Goal: Connect with others: Connect with others

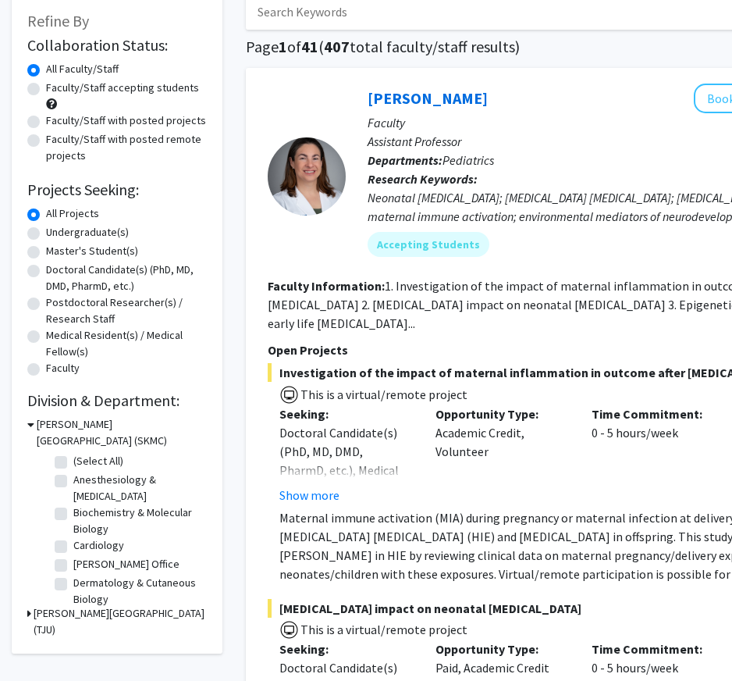
scroll to position [96, 0]
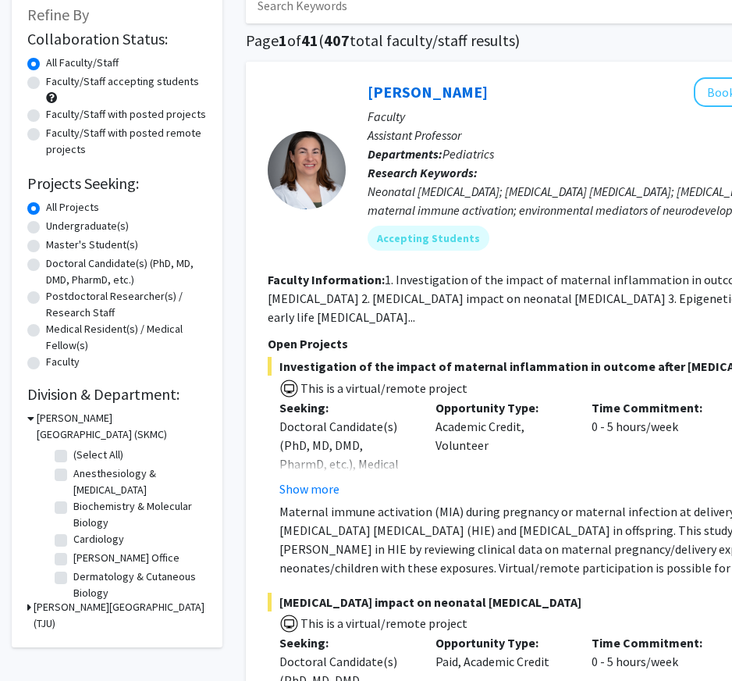
click at [119, 605] on h3 "[PERSON_NAME][GEOGRAPHIC_DATA] (TJU)" at bounding box center [120, 615] width 173 height 33
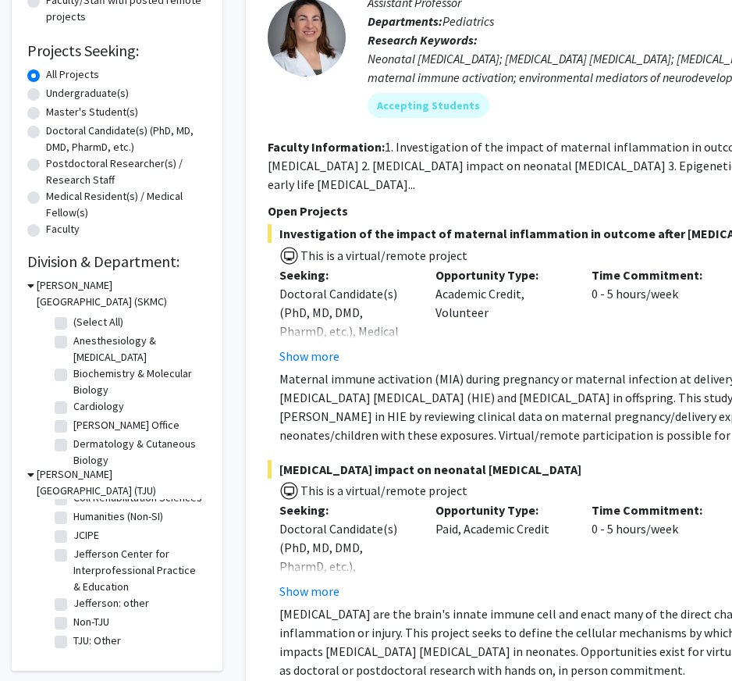
scroll to position [0, 0]
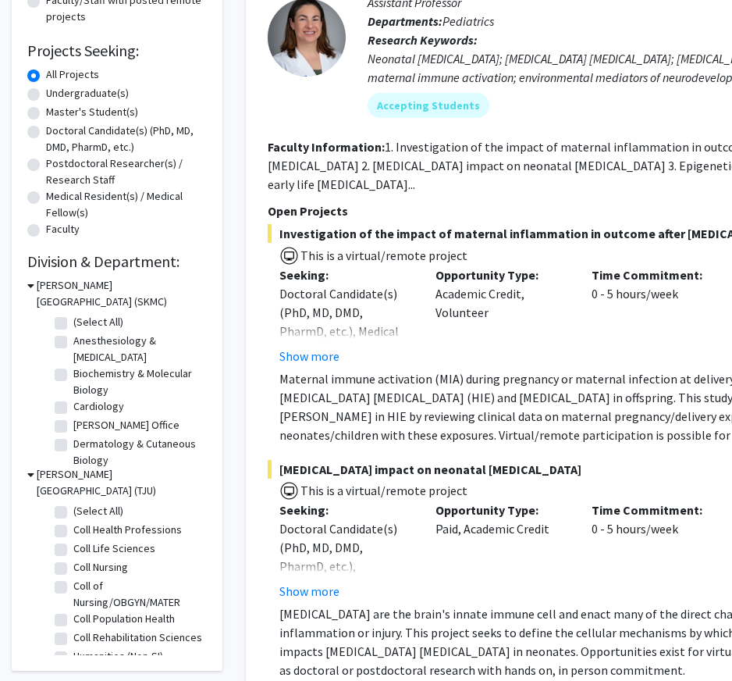
click at [145, 474] on h3 "[PERSON_NAME][GEOGRAPHIC_DATA] (TJU)" at bounding box center [122, 482] width 170 height 33
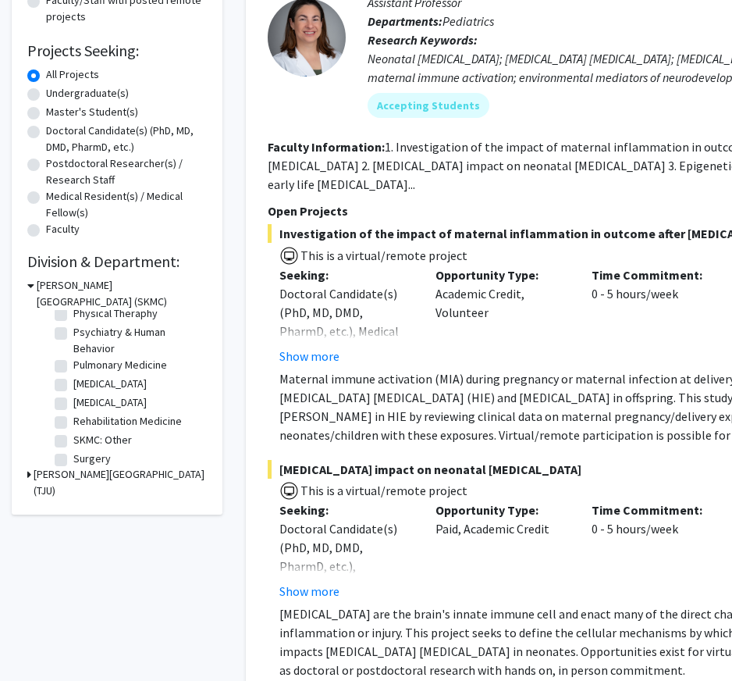
scroll to position [683, 0]
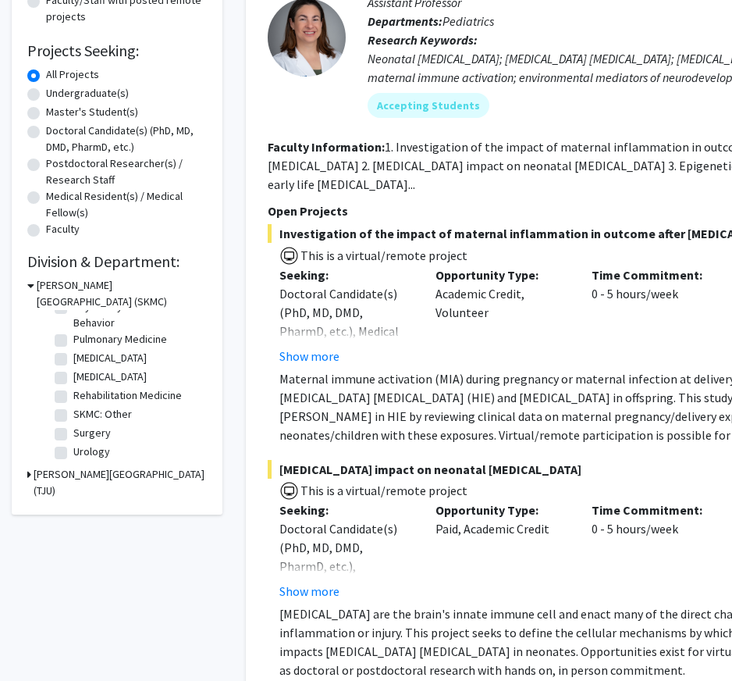
click at [91, 437] on label "Surgery" at bounding box center [91, 433] width 37 height 16
click at [84, 435] on input "Surgery" at bounding box center [78, 430] width 10 height 10
checkbox input "true"
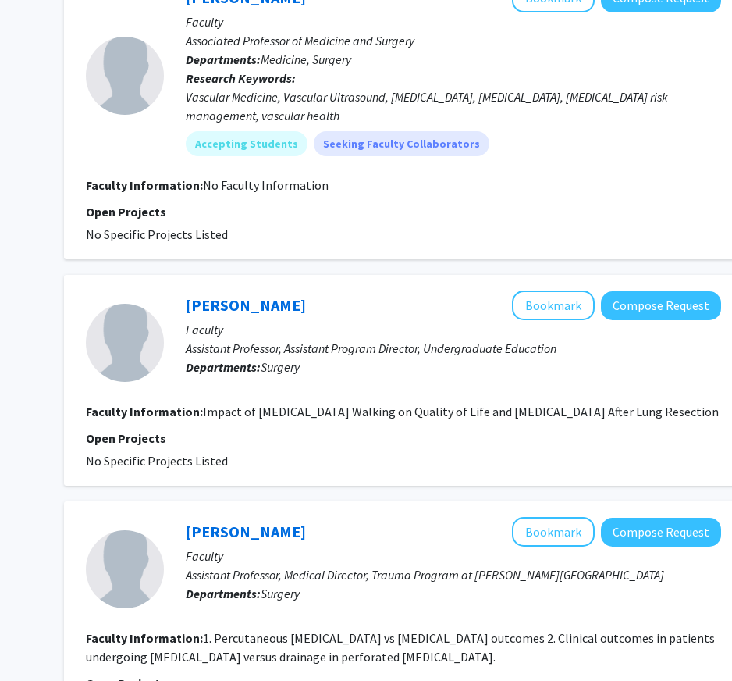
scroll to position [1431, 182]
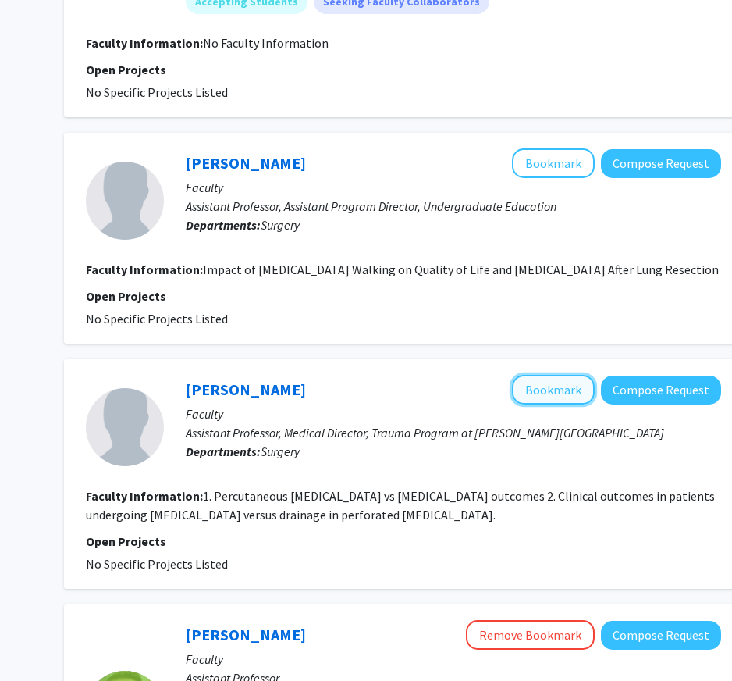
click at [560, 404] on button "Bookmark" at bounding box center [553, 390] width 83 height 30
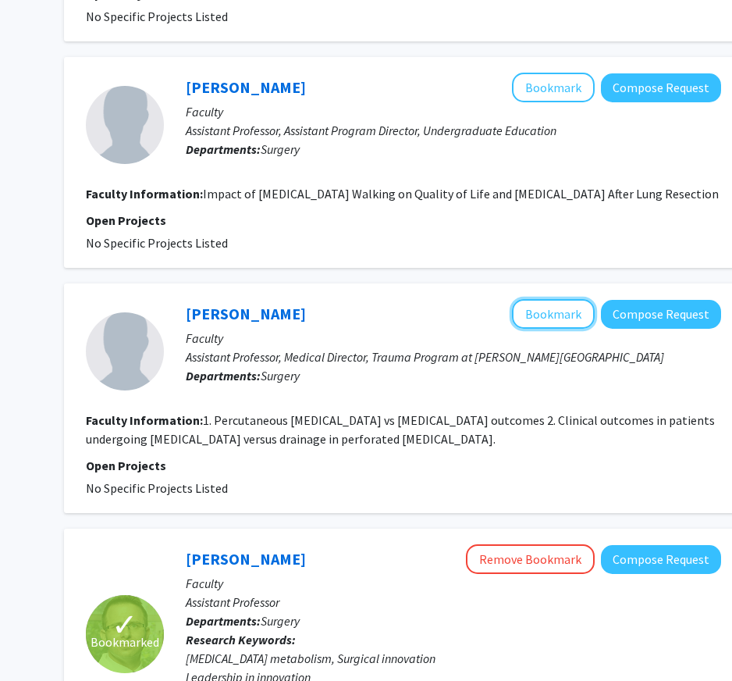
scroll to position [1508, 182]
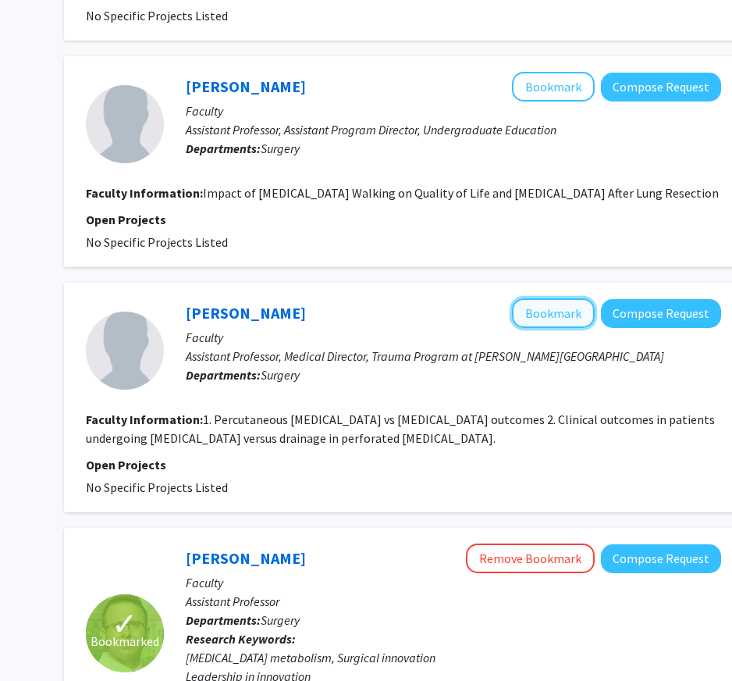
click at [568, 328] on button "Bookmark" at bounding box center [553, 313] width 83 height 30
click at [541, 322] on button "Bookmark" at bounding box center [553, 313] width 83 height 30
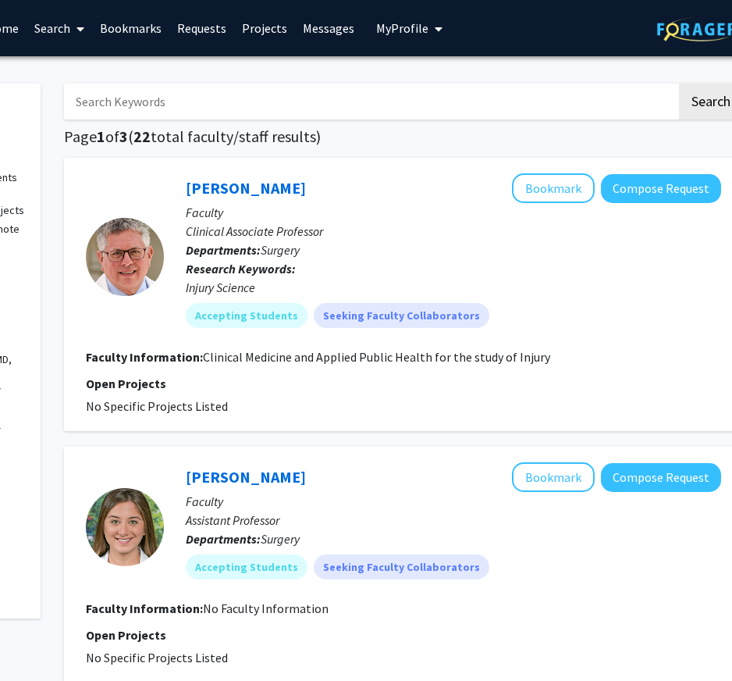
scroll to position [0, 204]
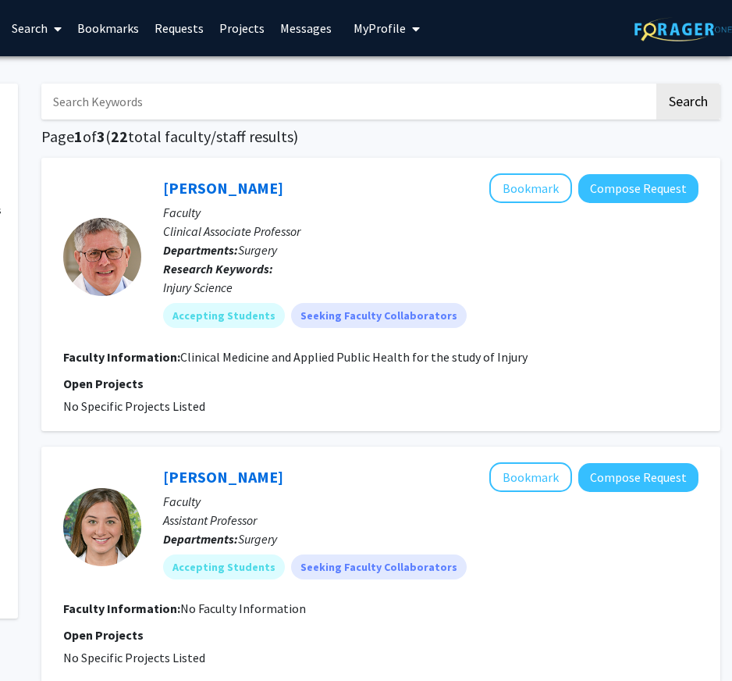
click at [398, 30] on span "My Profile" at bounding box center [380, 28] width 52 height 16
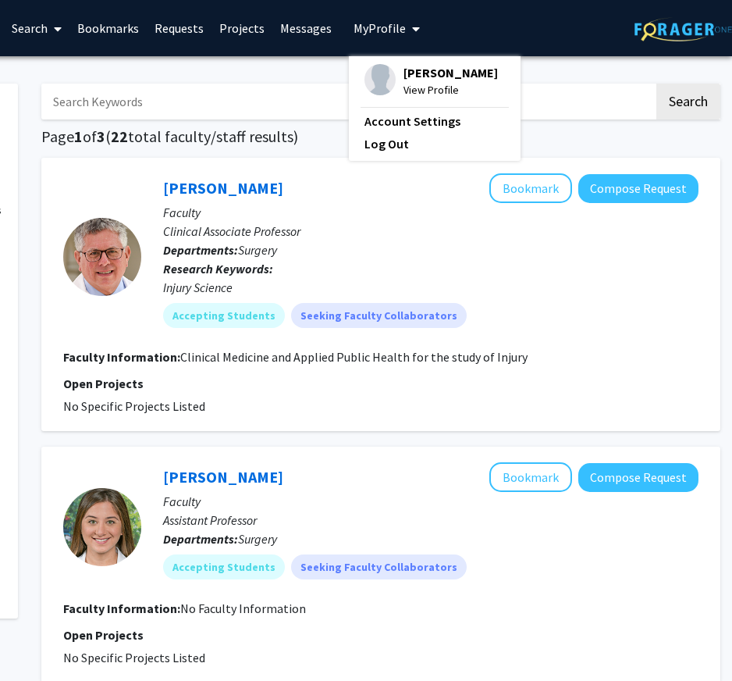
click at [433, 394] on section "Open Projects No Specific Projects Listed" at bounding box center [380, 394] width 635 height 41
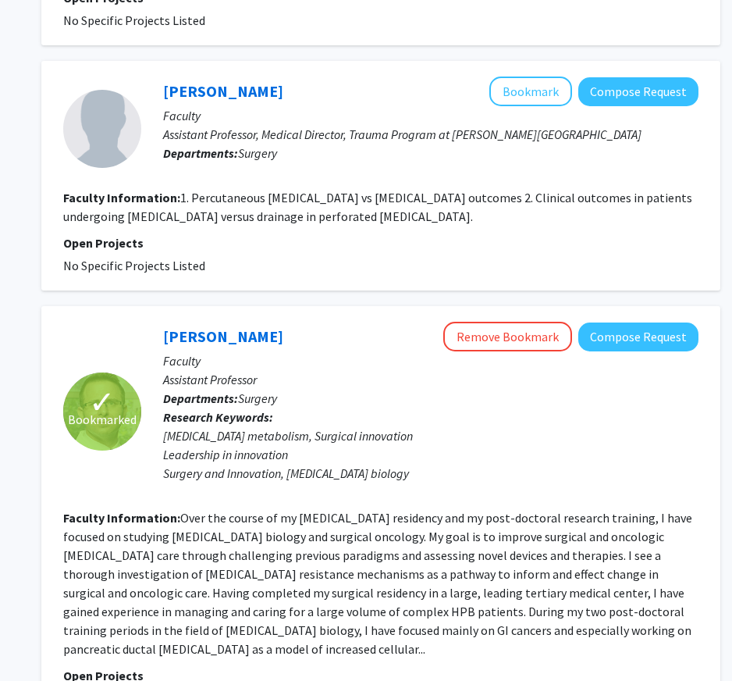
scroll to position [1729, 204]
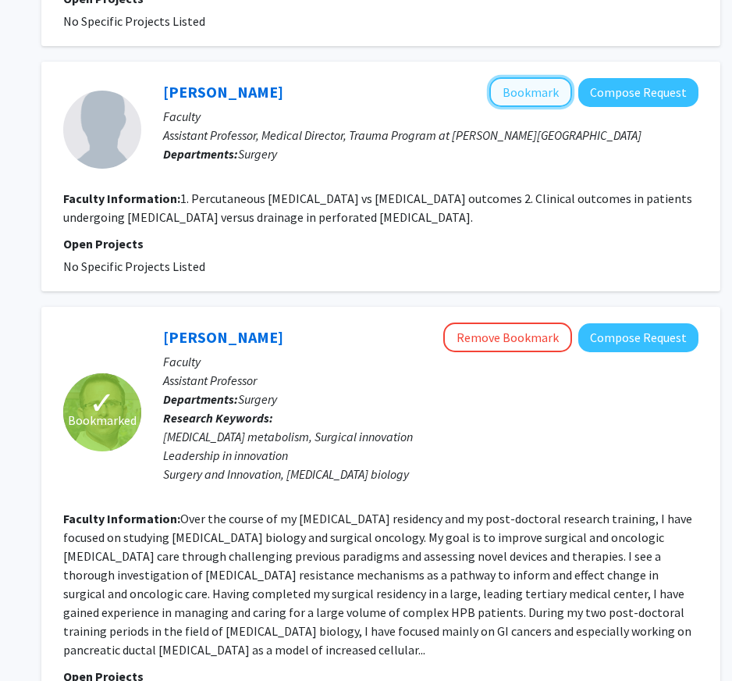
click at [528, 107] on button "Bookmark" at bounding box center [530, 92] width 83 height 30
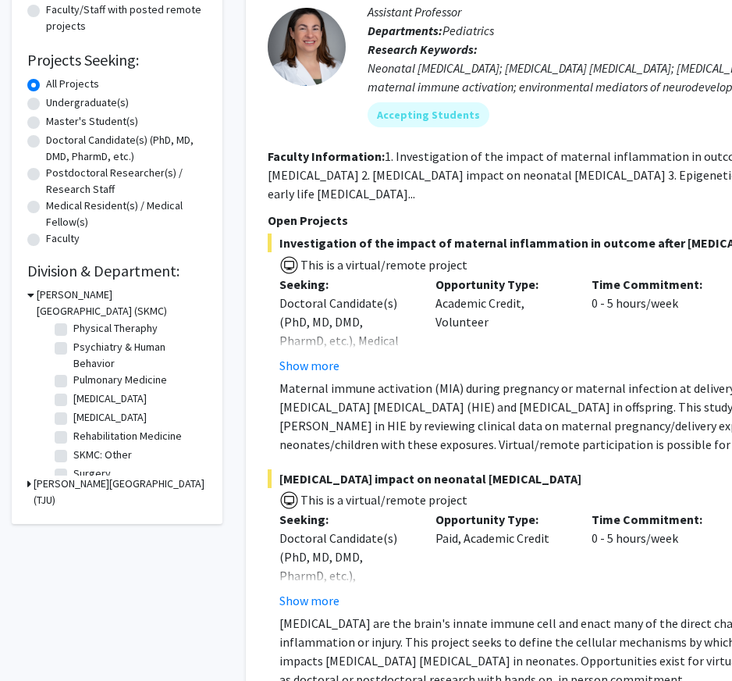
scroll to position [673, 0]
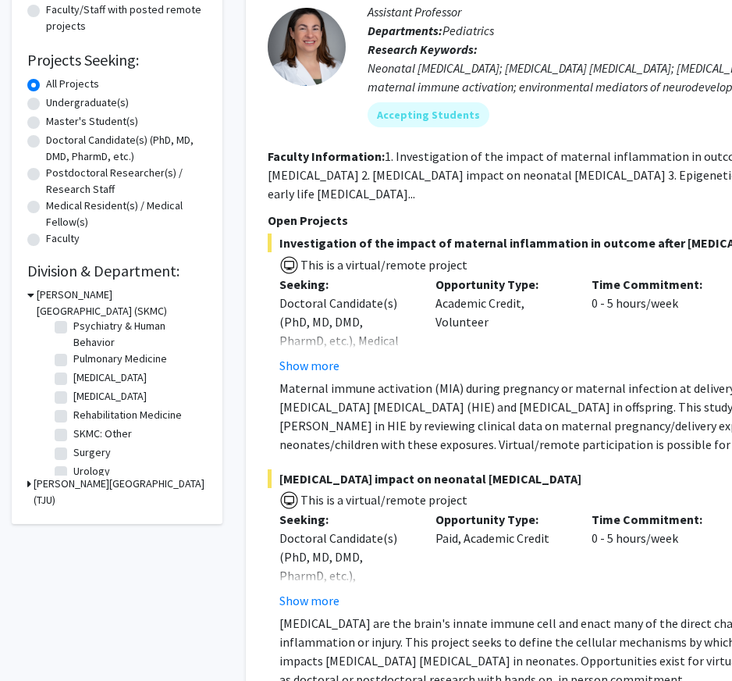
click at [73, 450] on label "Surgery" at bounding box center [91, 452] width 37 height 16
click at [73, 450] on input "Surgery" at bounding box center [78, 449] width 10 height 10
checkbox input "true"
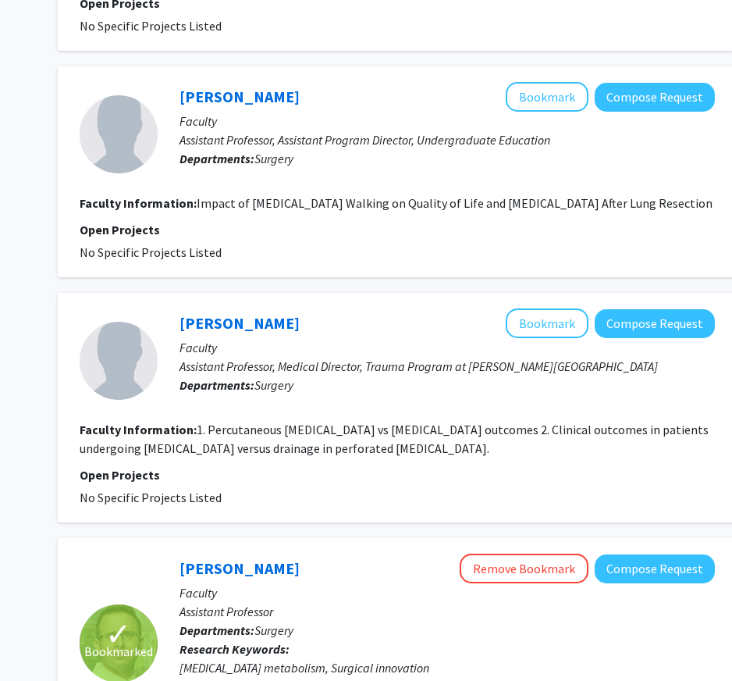
scroll to position [1625, 188]
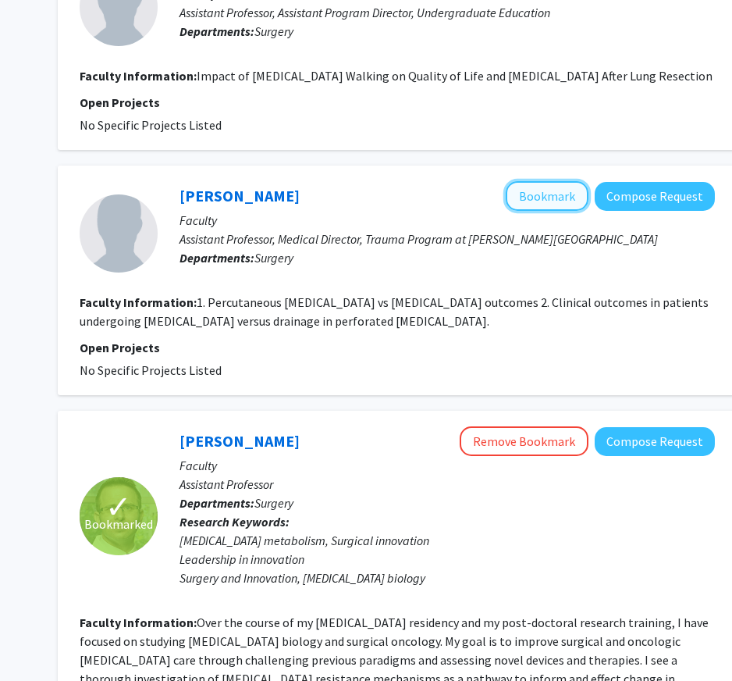
click at [542, 208] on button "Bookmark" at bounding box center [547, 196] width 83 height 30
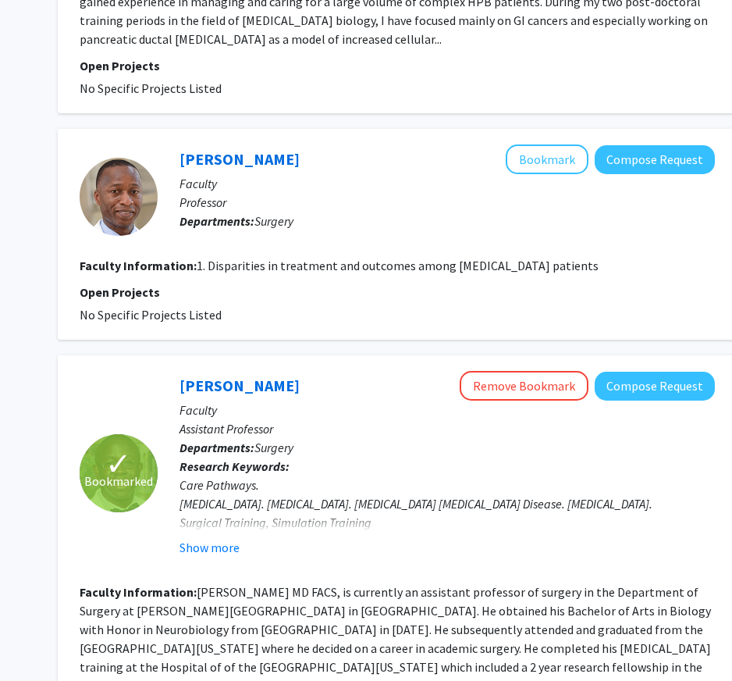
scroll to position [2358, 188]
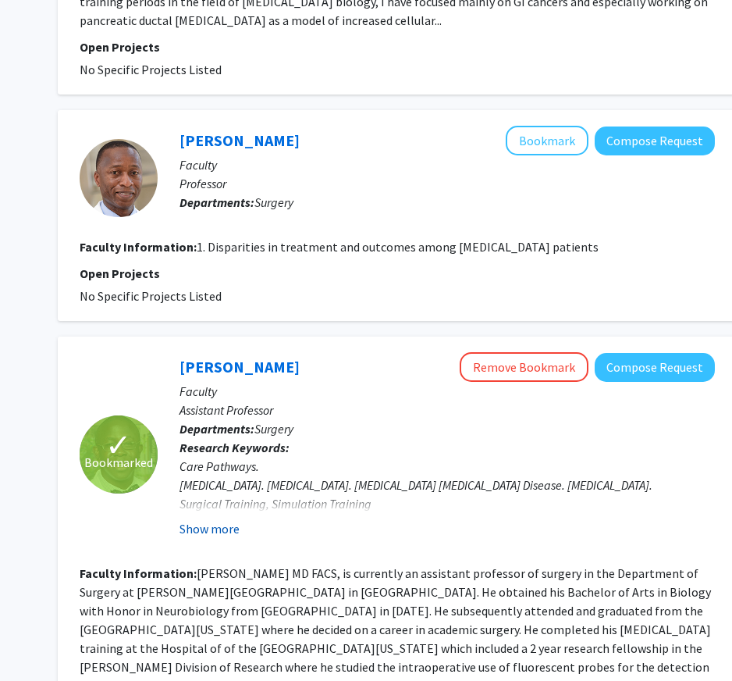
click at [207, 538] on button "Show more" at bounding box center [209, 528] width 60 height 19
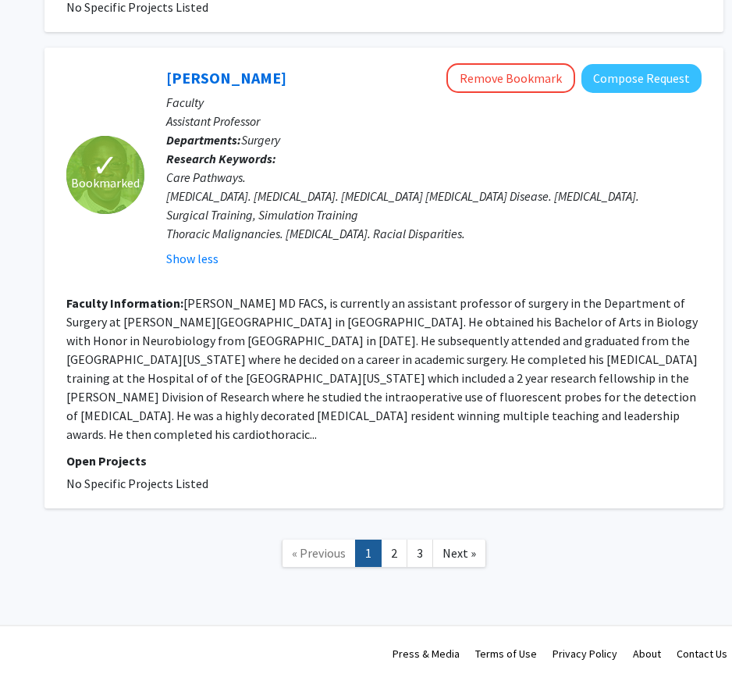
scroll to position [2665, 201]
click at [393, 554] on link "2" at bounding box center [394, 552] width 27 height 27
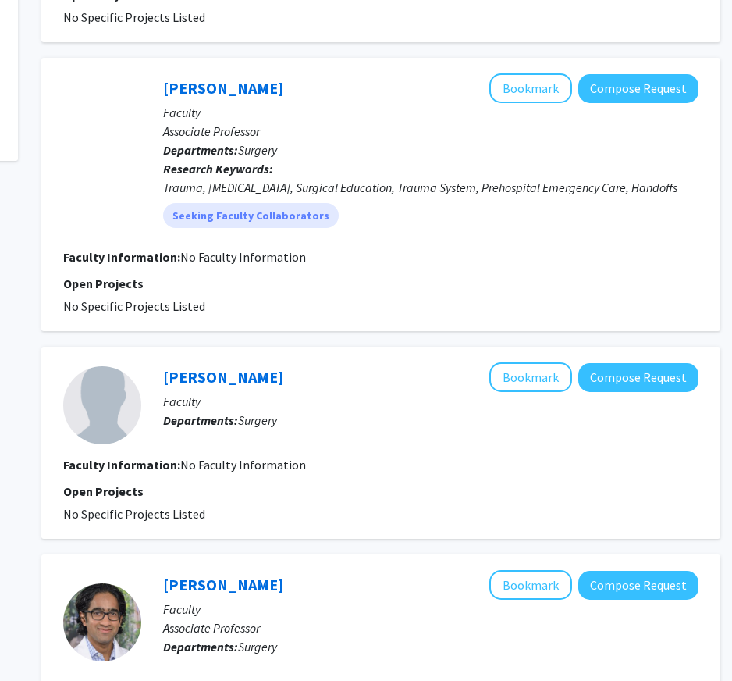
scroll to position [374, 204]
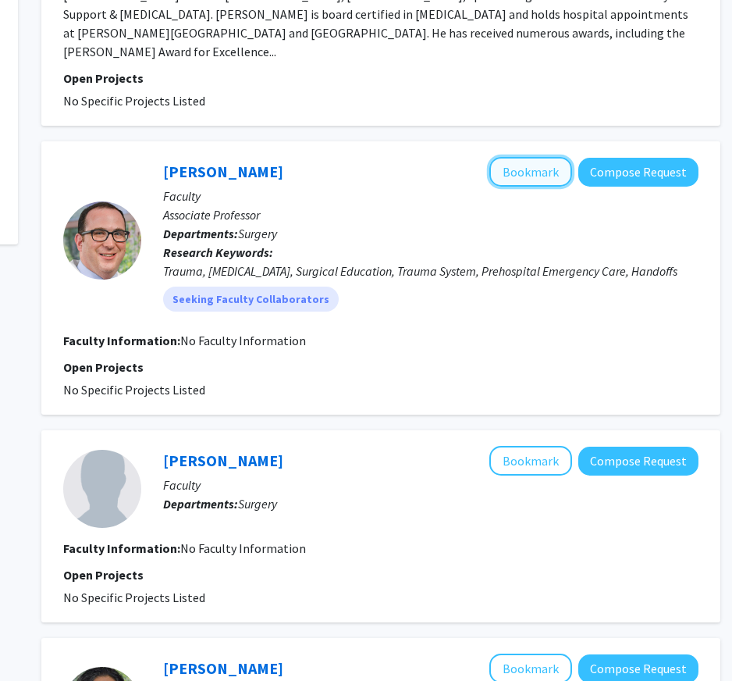
click at [538, 163] on button "Bookmark" at bounding box center [530, 172] width 83 height 30
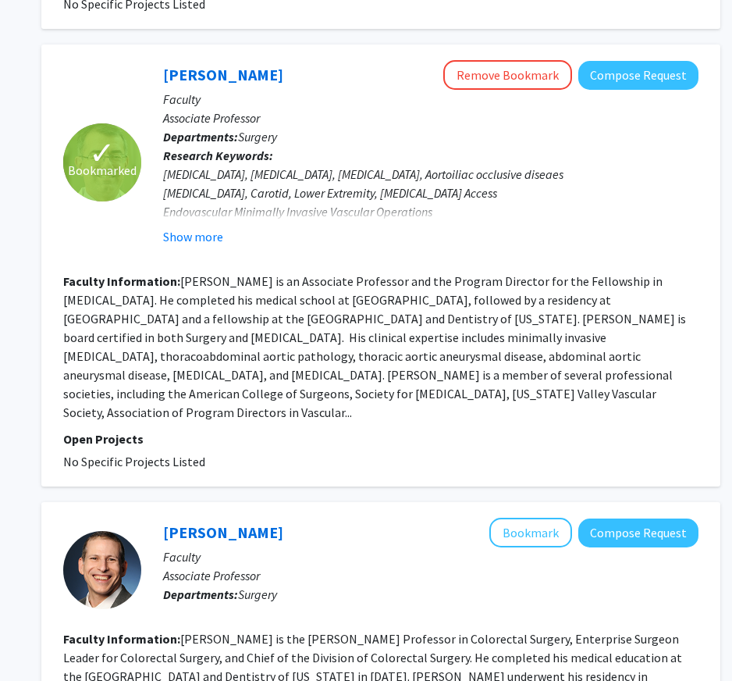
scroll to position [1971, 204]
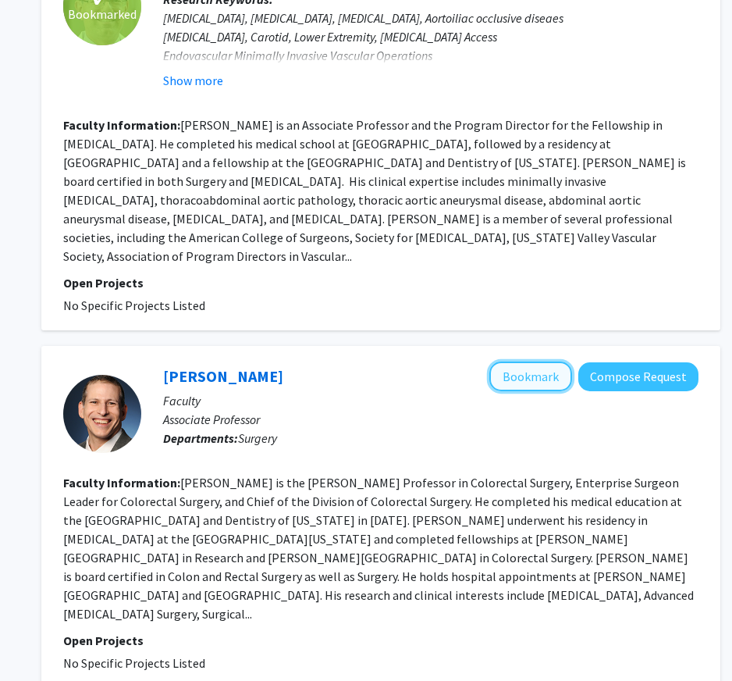
click at [546, 361] on button "Bookmark" at bounding box center [530, 376] width 83 height 30
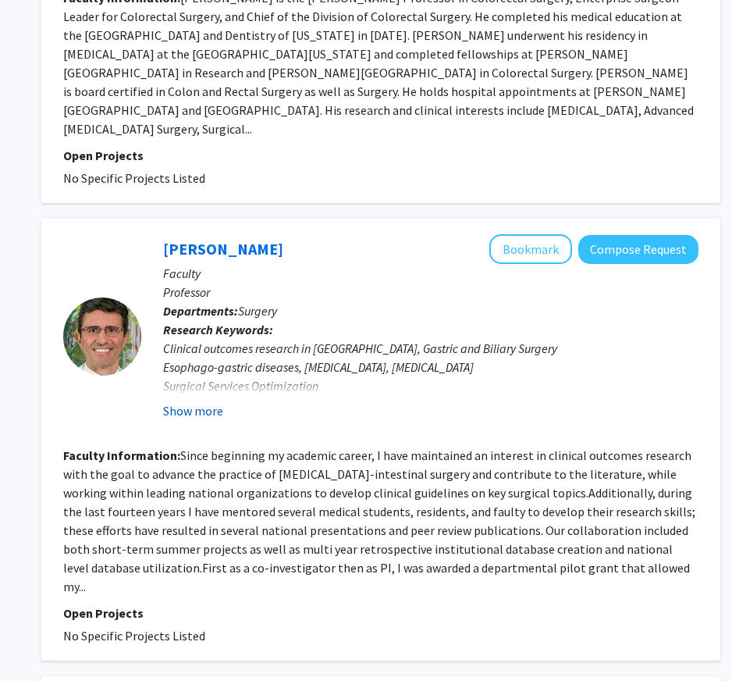
scroll to position [2458, 204]
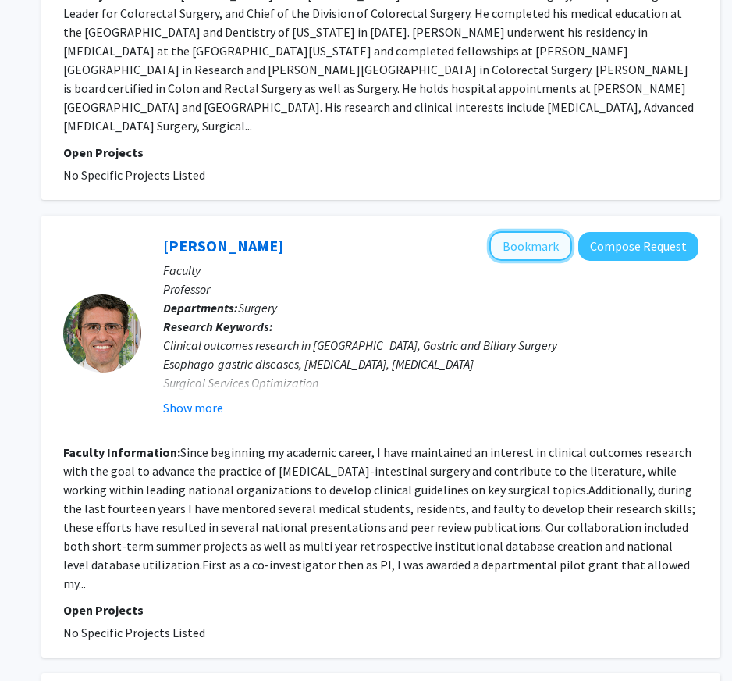
click at [506, 231] on button "Bookmark" at bounding box center [530, 246] width 83 height 30
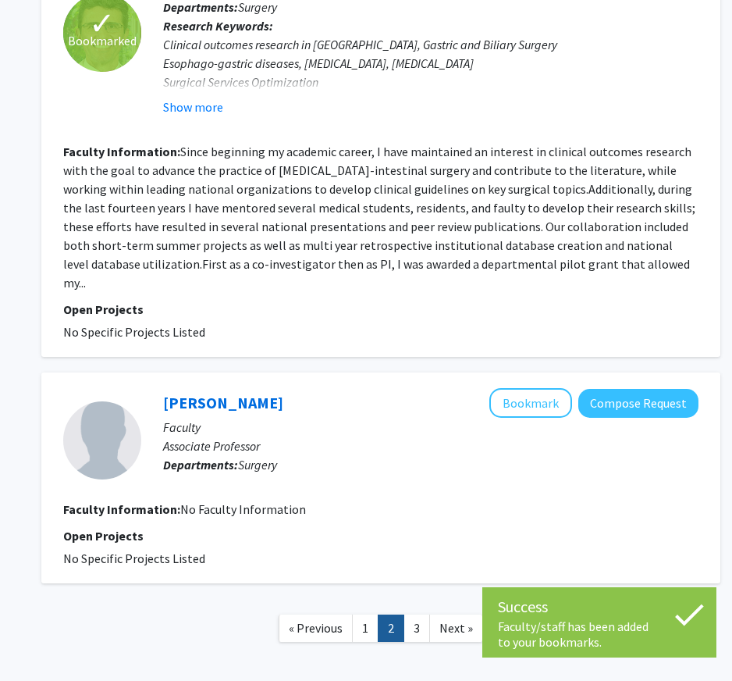
scroll to position [2759, 204]
click at [414, 614] on link "3" at bounding box center [416, 627] width 27 height 27
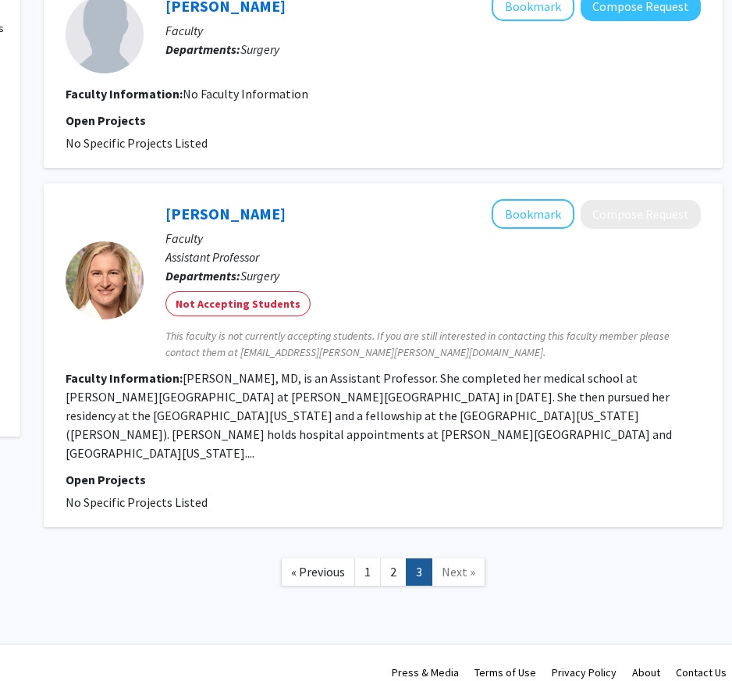
scroll to position [0, 202]
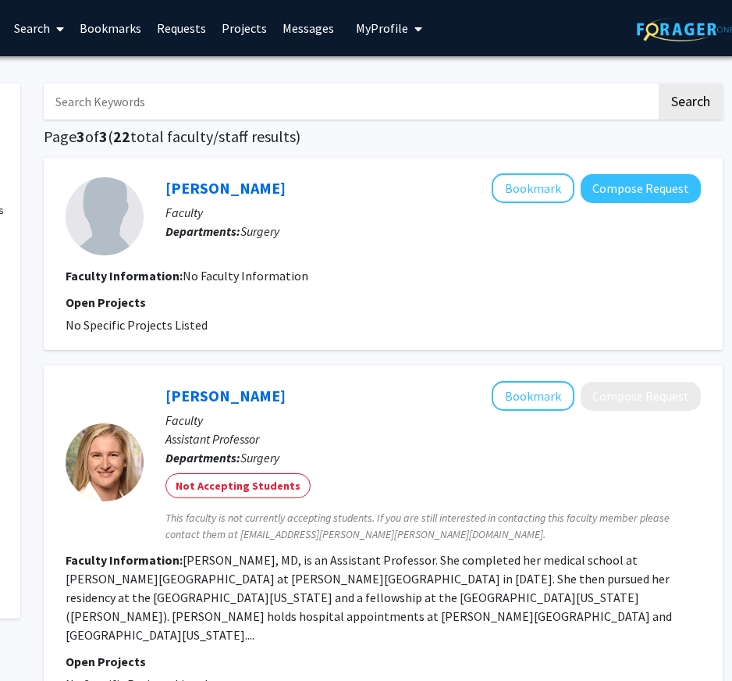
click at [123, 27] on link "Bookmarks" at bounding box center [110, 28] width 77 height 55
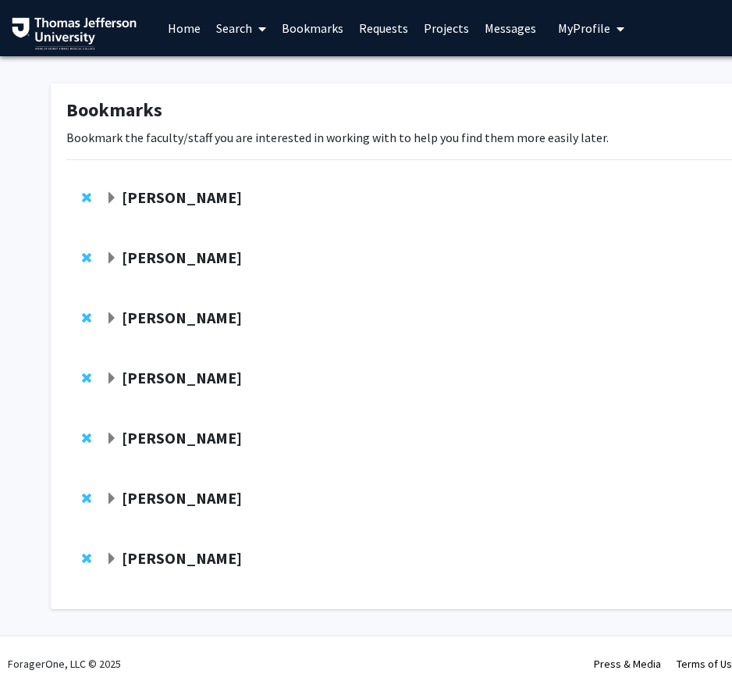
scroll to position [10, 0]
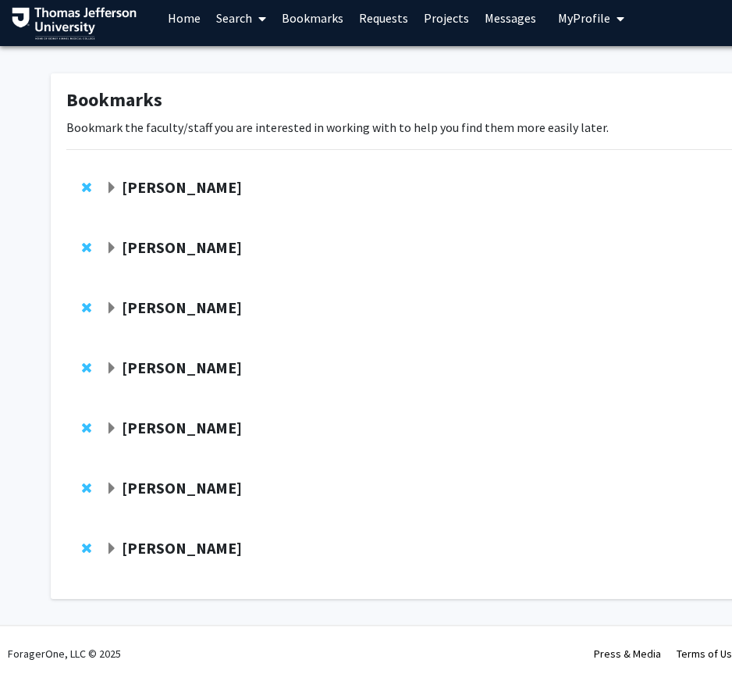
click at [197, 189] on strong "[PERSON_NAME]" at bounding box center [182, 187] width 120 height 20
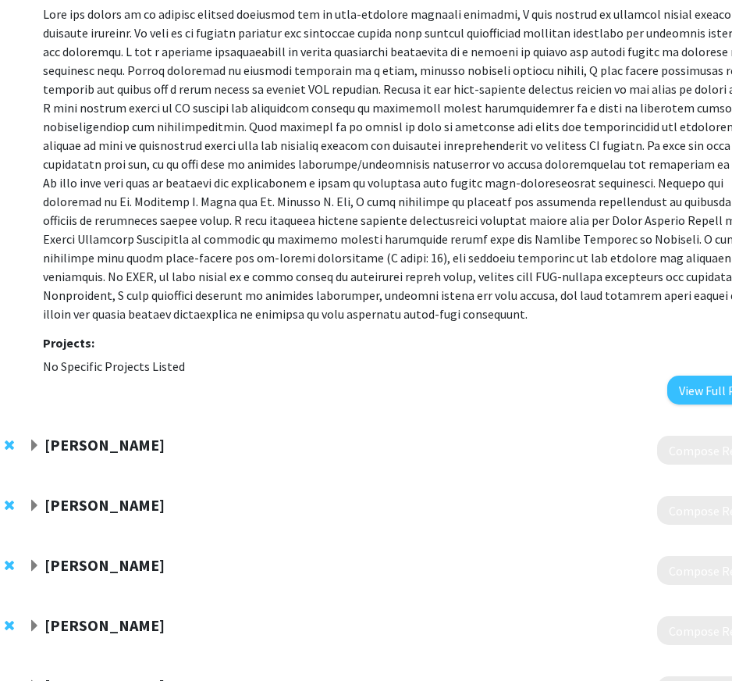
scroll to position [241, 57]
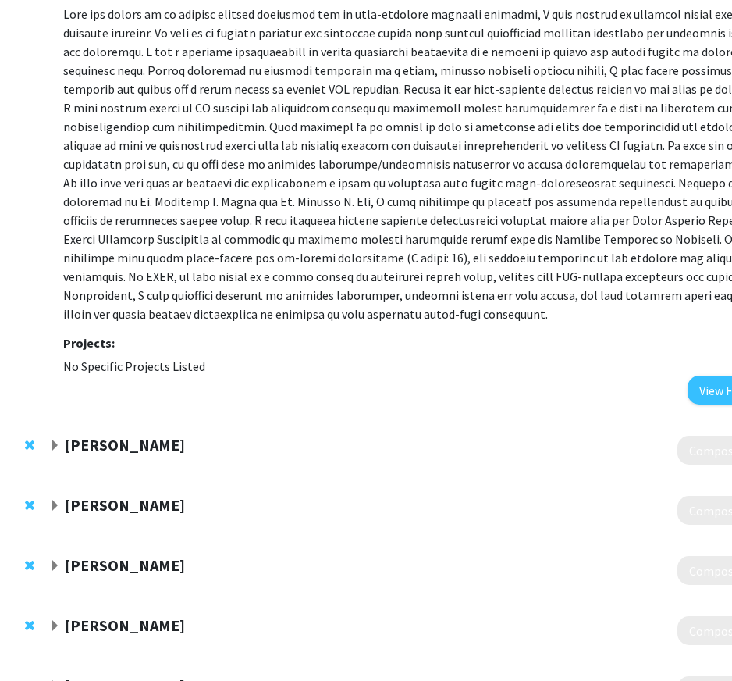
click at [155, 435] on strong "[PERSON_NAME]" at bounding box center [125, 445] width 120 height 20
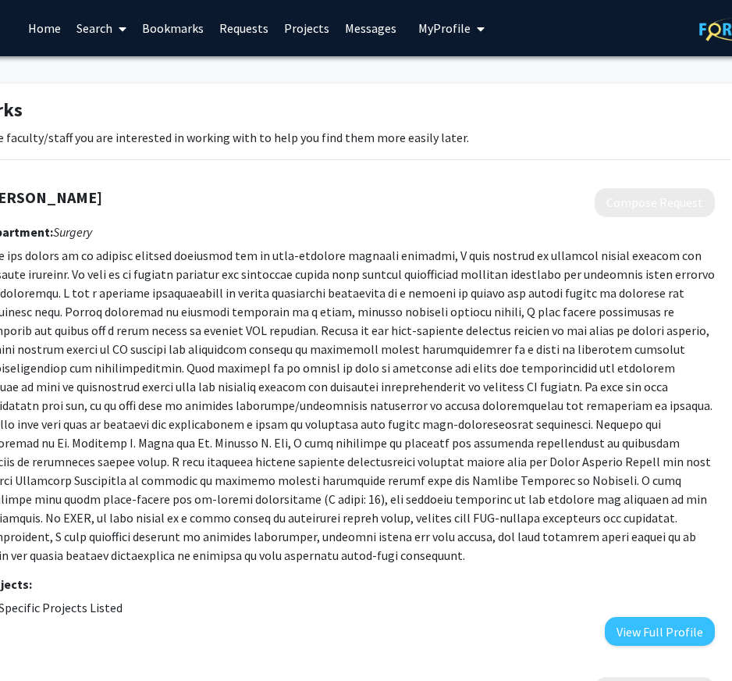
scroll to position [0, 0]
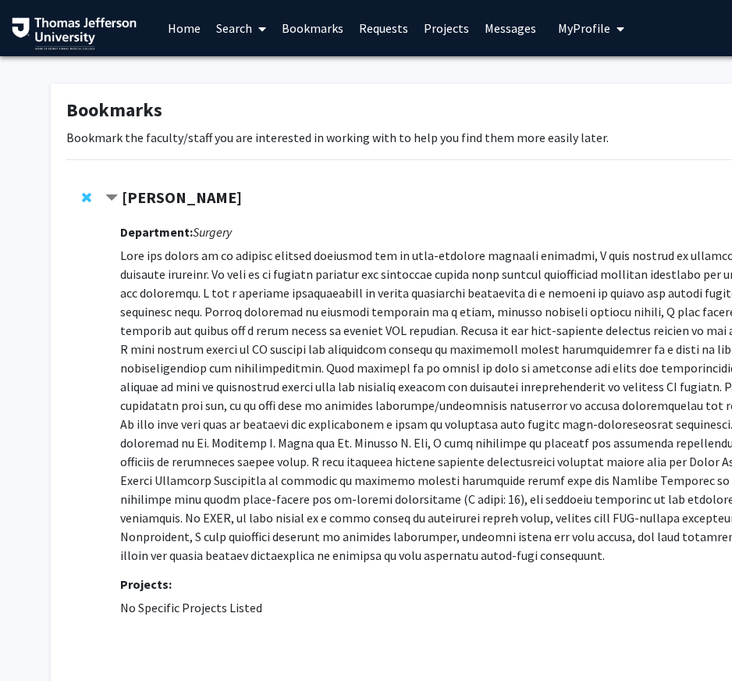
click at [190, 198] on strong "[PERSON_NAME]" at bounding box center [182, 197] width 120 height 20
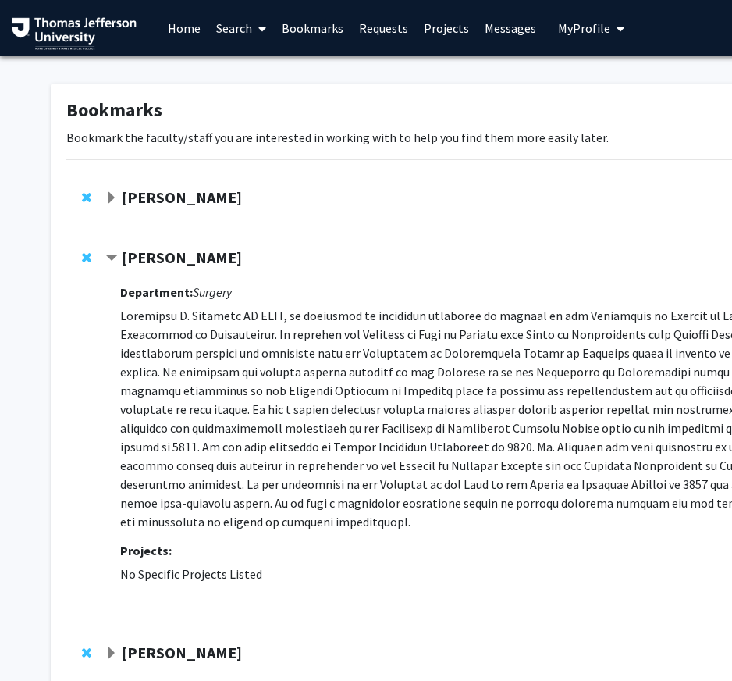
click at [110, 194] on span "Expand Avinoam Nevler Bookmark" at bounding box center [111, 198] width 12 height 12
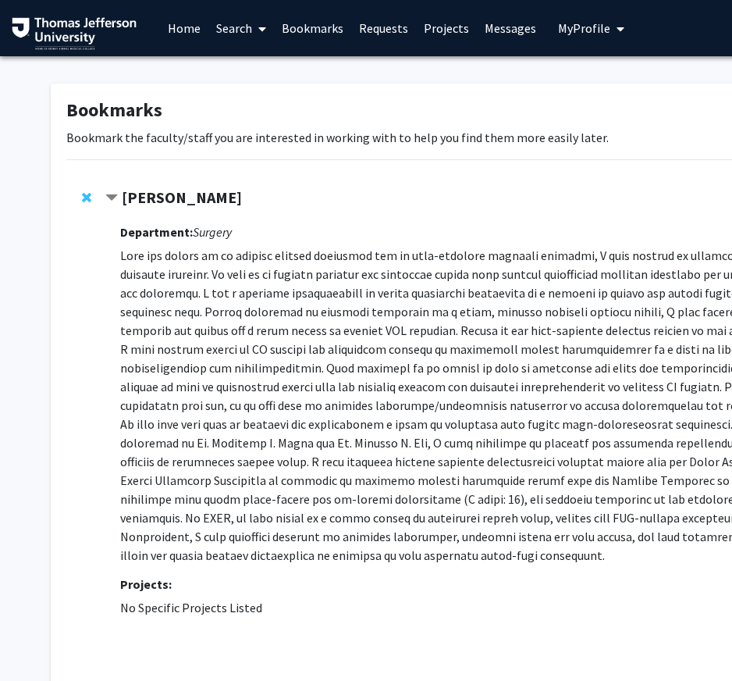
click at [149, 224] on strong "Department:" at bounding box center [156, 232] width 73 height 16
click at [496, 30] on link "Messages" at bounding box center [510, 28] width 67 height 55
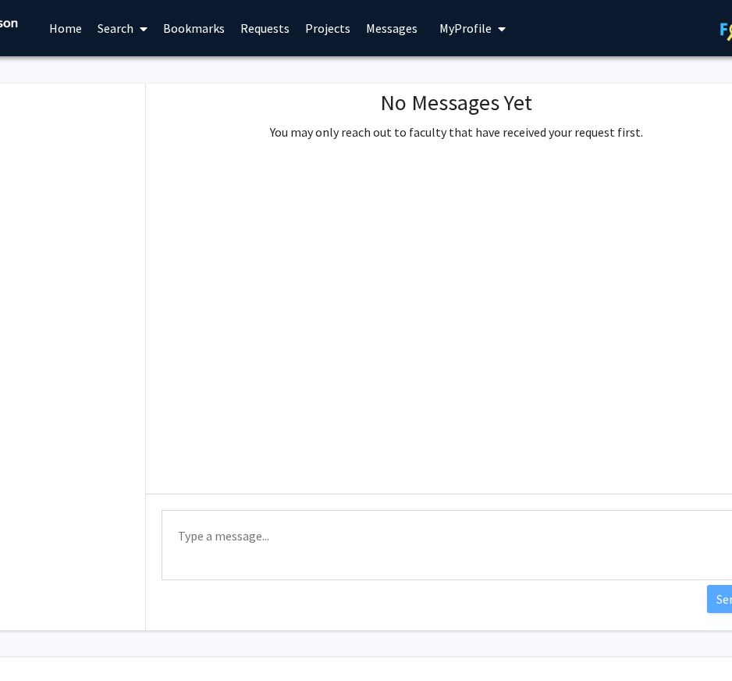
scroll to position [0, 116]
click at [277, 41] on link "Requests" at bounding box center [268, 28] width 65 height 55
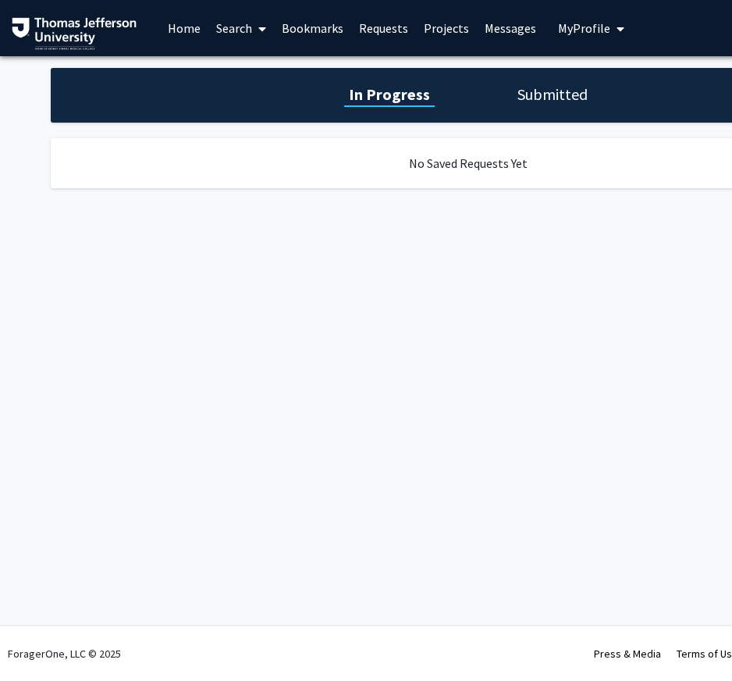
click at [544, 100] on h1 "Submitted" at bounding box center [553, 95] width 80 height 22
click at [411, 98] on h1 "In Progress" at bounding box center [388, 95] width 84 height 22
click at [230, 30] on link "Search" at bounding box center [241, 28] width 66 height 55
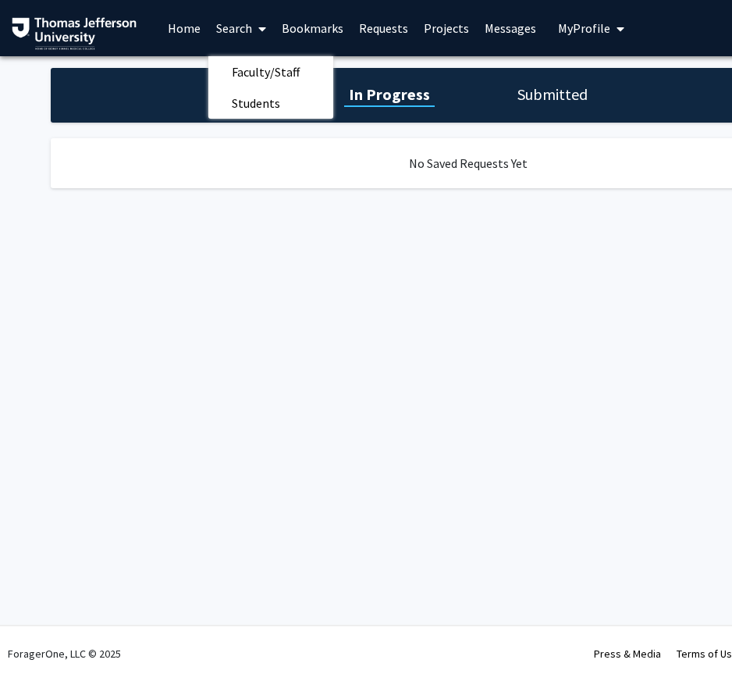
click at [196, 25] on link "Home" at bounding box center [184, 28] width 48 height 55
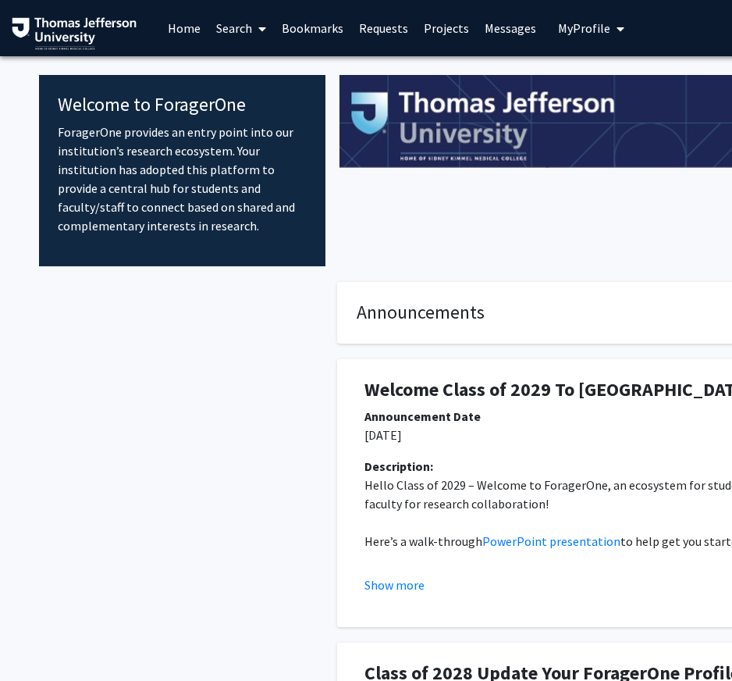
click at [248, 29] on link "Search" at bounding box center [241, 28] width 66 height 55
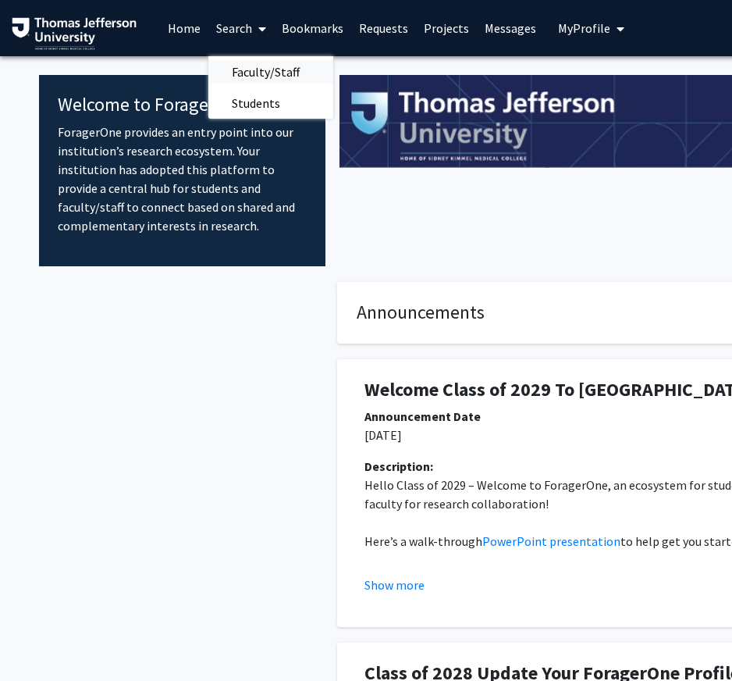
click at [260, 61] on span "Faculty/Staff" at bounding box center [265, 71] width 115 height 31
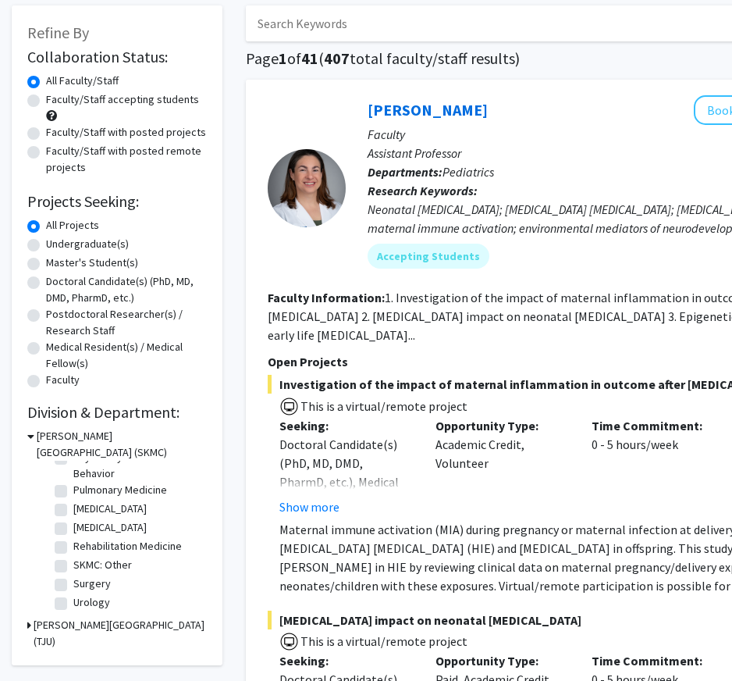
scroll to position [193, 0]
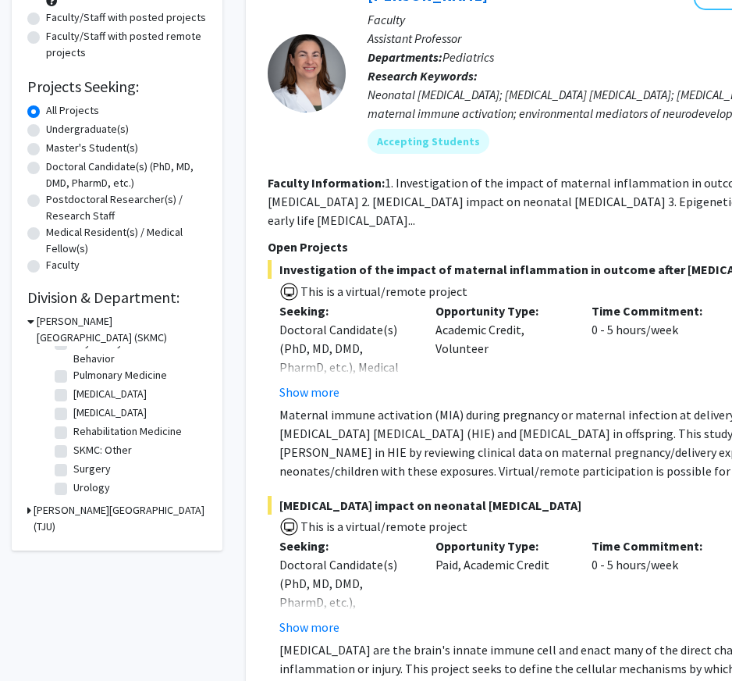
click at [91, 472] on label "Surgery" at bounding box center [91, 468] width 37 height 16
click at [84, 471] on input "Surgery" at bounding box center [78, 465] width 10 height 10
checkbox input "true"
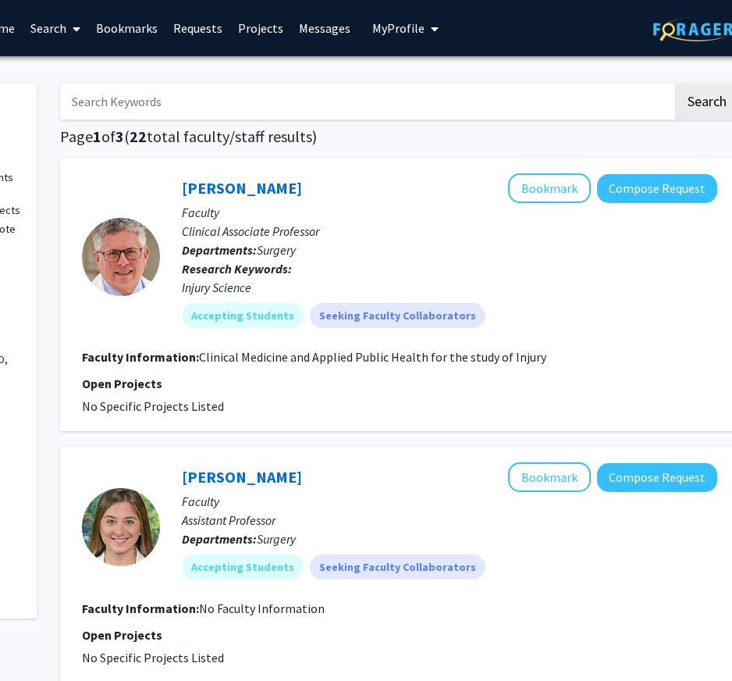
scroll to position [0, 197]
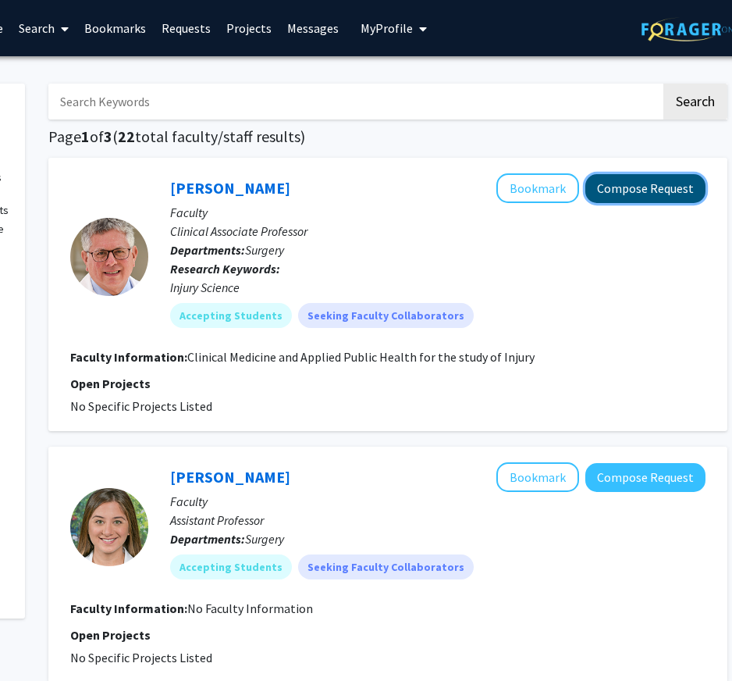
click at [632, 190] on button "Compose Request" at bounding box center [645, 188] width 120 height 29
